Goal: Navigation & Orientation: Find specific page/section

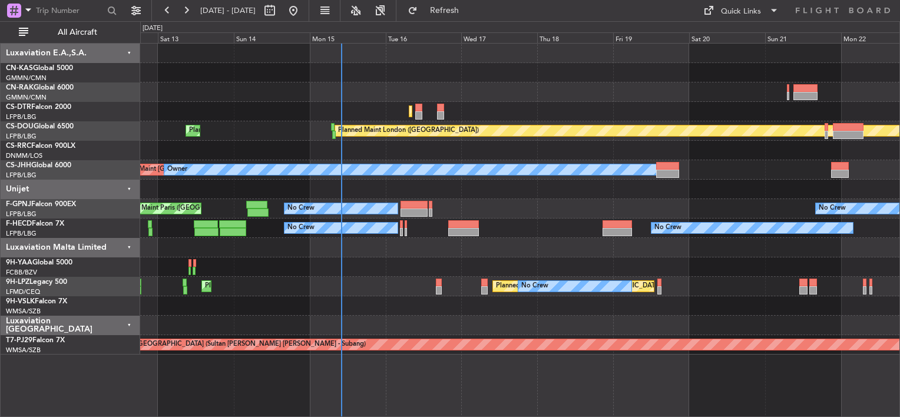
click at [319, 193] on div "Planned Maint Sofia AOG Maint Sofia Planned Maint [GEOGRAPHIC_DATA] ([GEOGRAPHI…" at bounding box center [520, 199] width 760 height 311
click at [312, 193] on div at bounding box center [520, 189] width 760 height 19
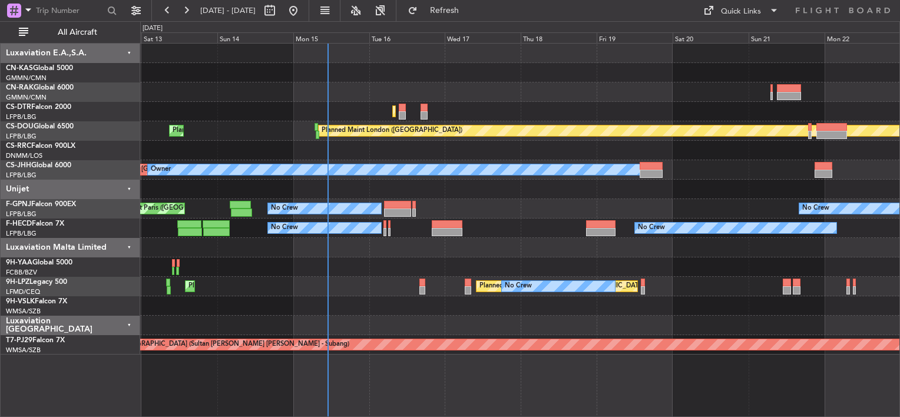
click at [526, 142] on div "Planned Maint Sofia AOG Maint Sofia [GEOGRAPHIC_DATA] ([GEOGRAPHIC_DATA]) Plann…" at bounding box center [520, 199] width 760 height 311
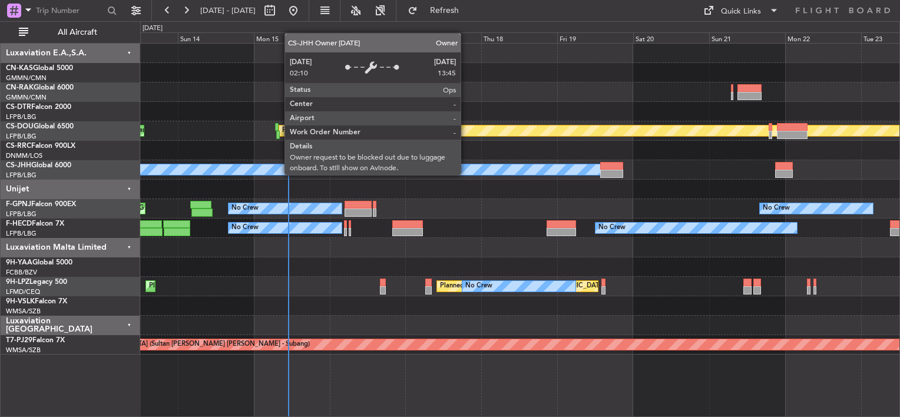
click at [420, 171] on div "Owner" at bounding box center [353, 169] width 491 height 11
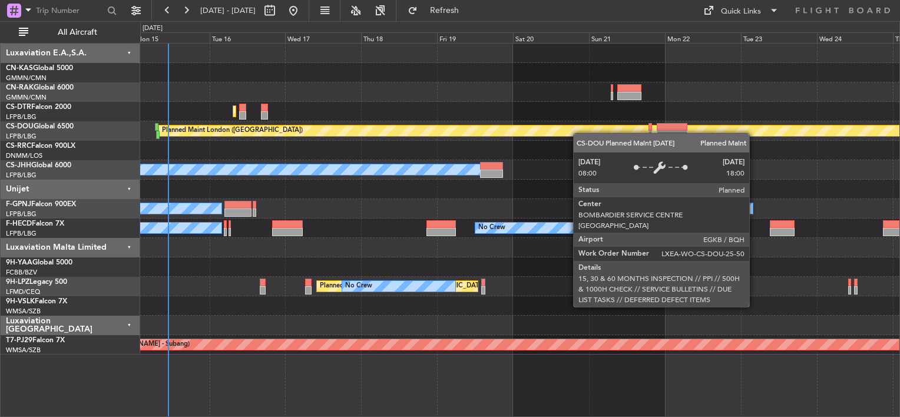
click at [540, 126] on div "Planned Maint London ([GEOGRAPHIC_DATA])" at bounding box center [909, 131] width 1500 height 11
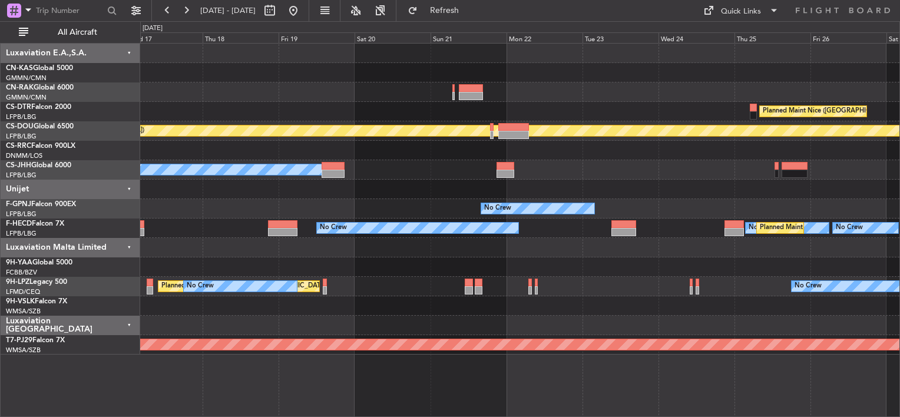
click at [376, 92] on div at bounding box center [520, 92] width 760 height 19
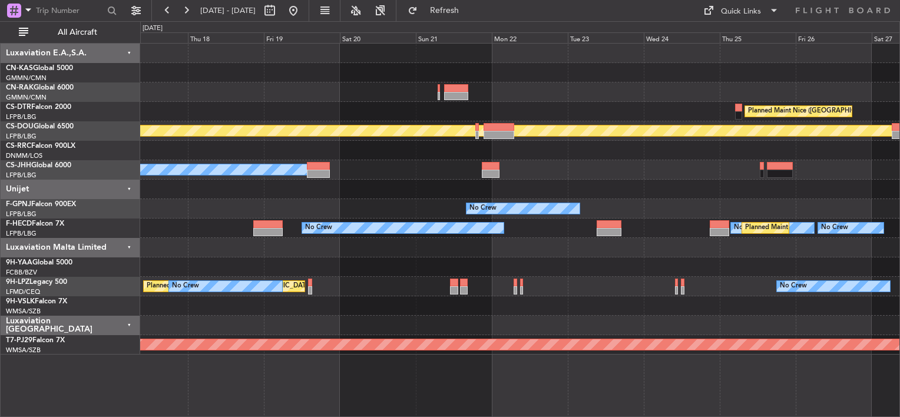
click at [417, 104] on div "Planned Maint Nice ([GEOGRAPHIC_DATA]) Planned Maint Sofia" at bounding box center [520, 111] width 760 height 19
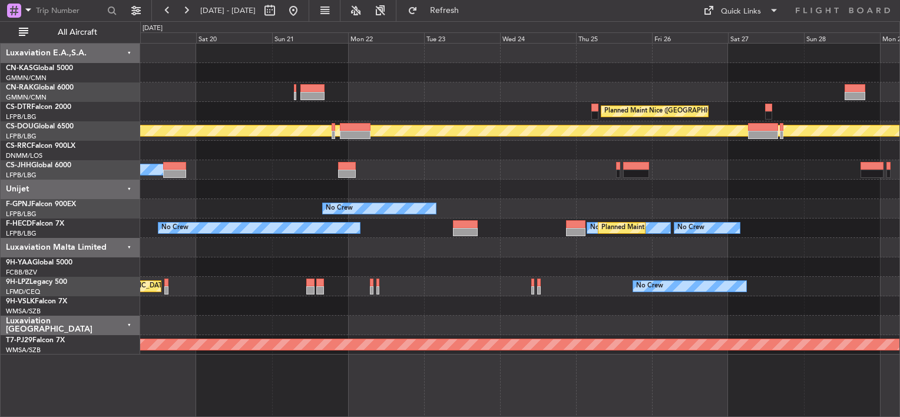
click at [407, 104] on div "Planned Maint Nice ([GEOGRAPHIC_DATA])" at bounding box center [520, 111] width 760 height 19
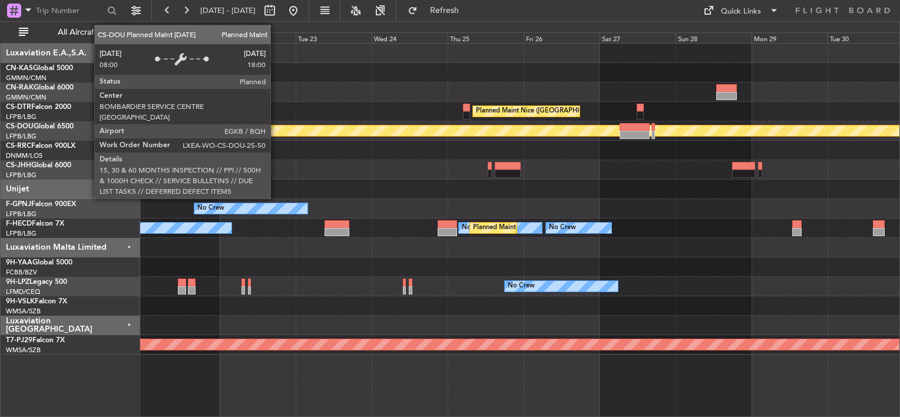
click at [369, 125] on div "Planned Maint London ([GEOGRAPHIC_DATA])" at bounding box center [520, 130] width 760 height 19
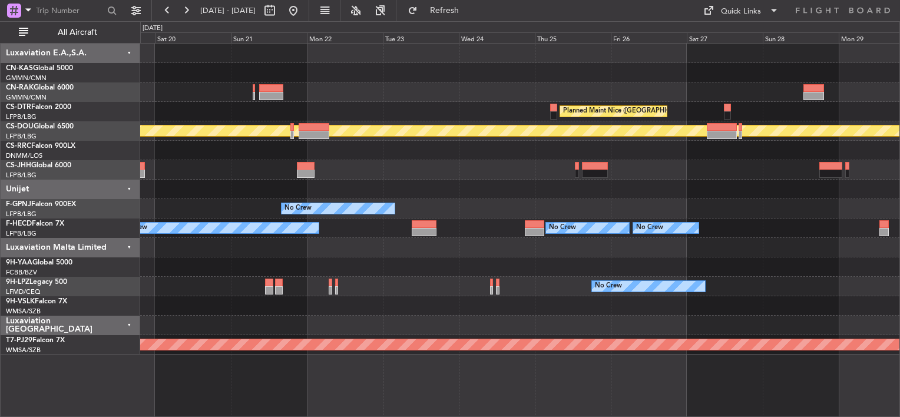
click at [312, 102] on div "Planned Maint Nice ([GEOGRAPHIC_DATA])" at bounding box center [520, 111] width 760 height 19
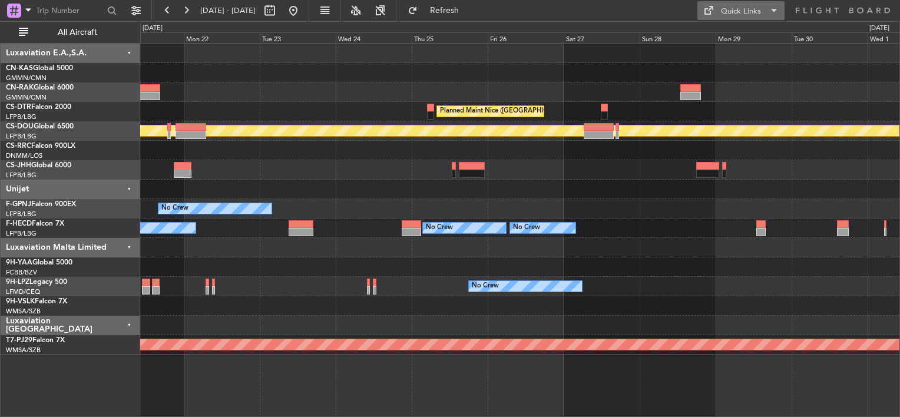
click at [730, 7] on div "Quick Links" at bounding box center [741, 12] width 40 height 12
click at [715, 67] on button "Crew Board" at bounding box center [742, 67] width 88 height 28
